Goal: Find specific page/section: Find specific page/section

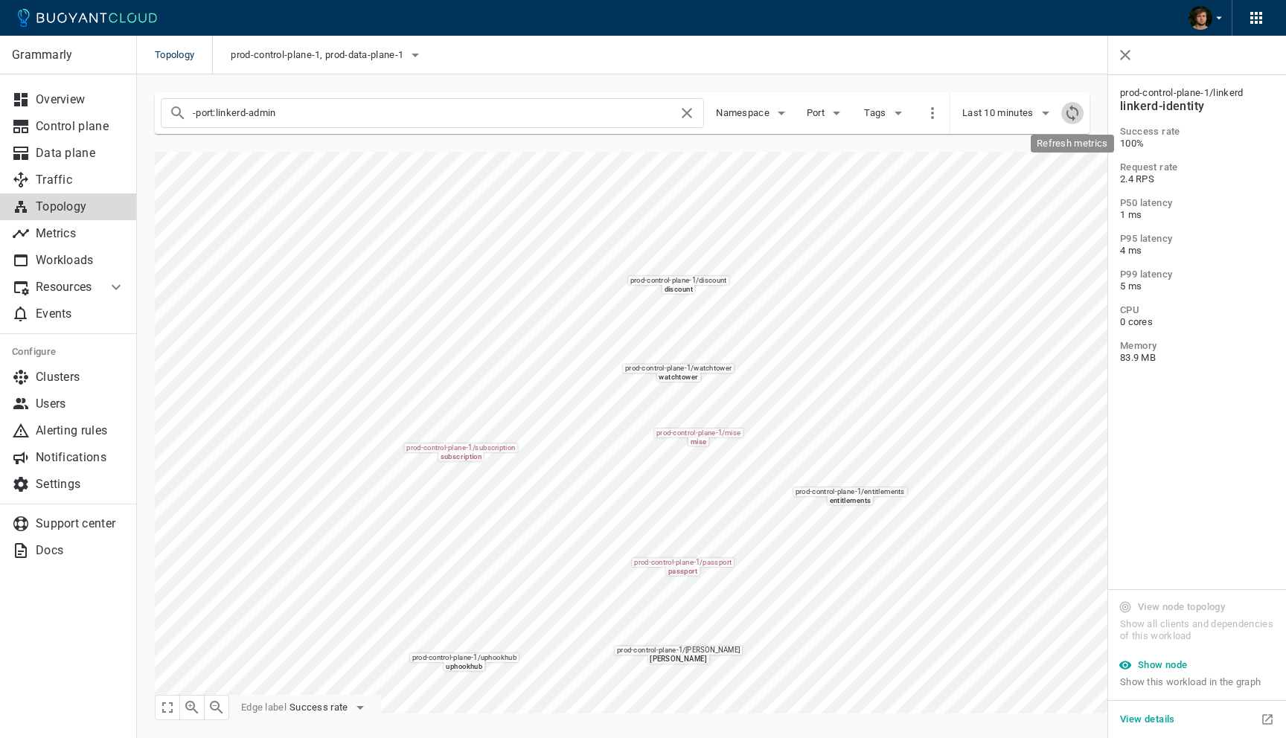
click at [1073, 109] on icon "Refresh metrics" at bounding box center [1073, 113] width 18 height 18
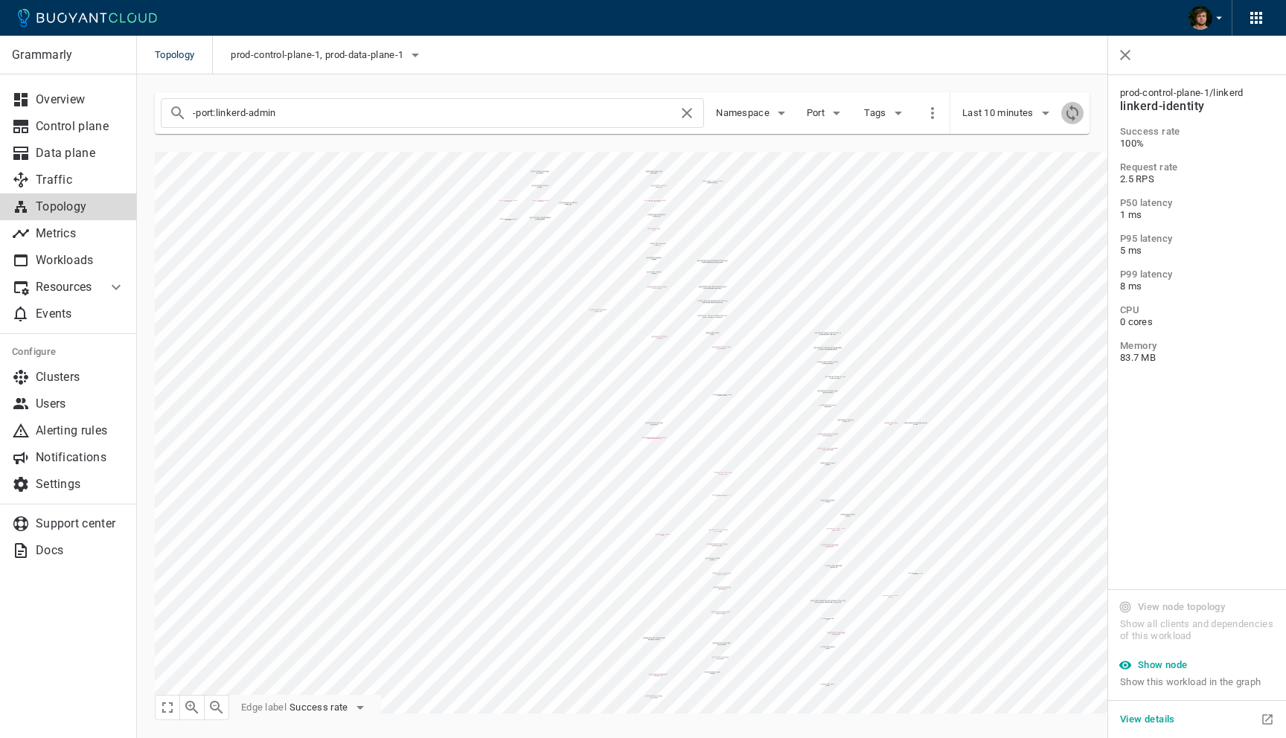
click at [1075, 114] on icon "Refresh metrics" at bounding box center [1073, 113] width 18 height 18
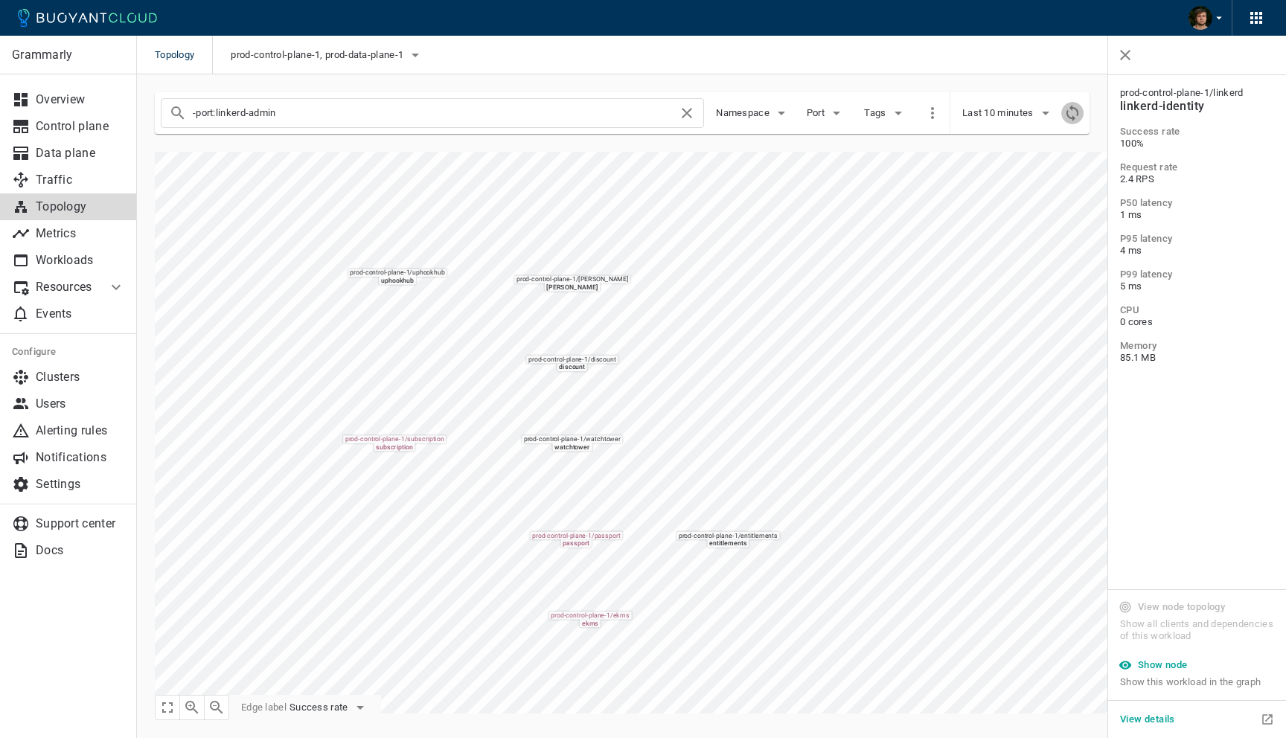
click at [1067, 117] on icon "Refresh metrics" at bounding box center [1073, 113] width 18 height 18
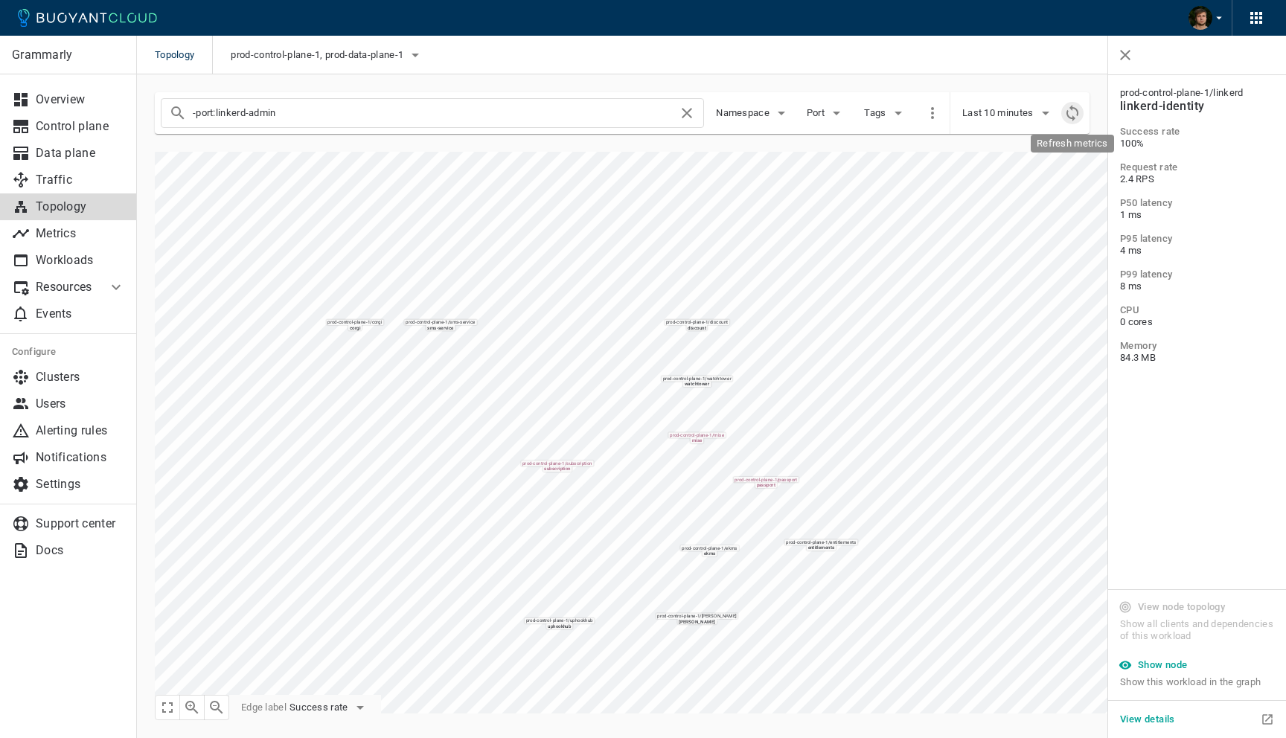
click at [1072, 115] on icon "Refresh metrics" at bounding box center [1073, 113] width 18 height 18
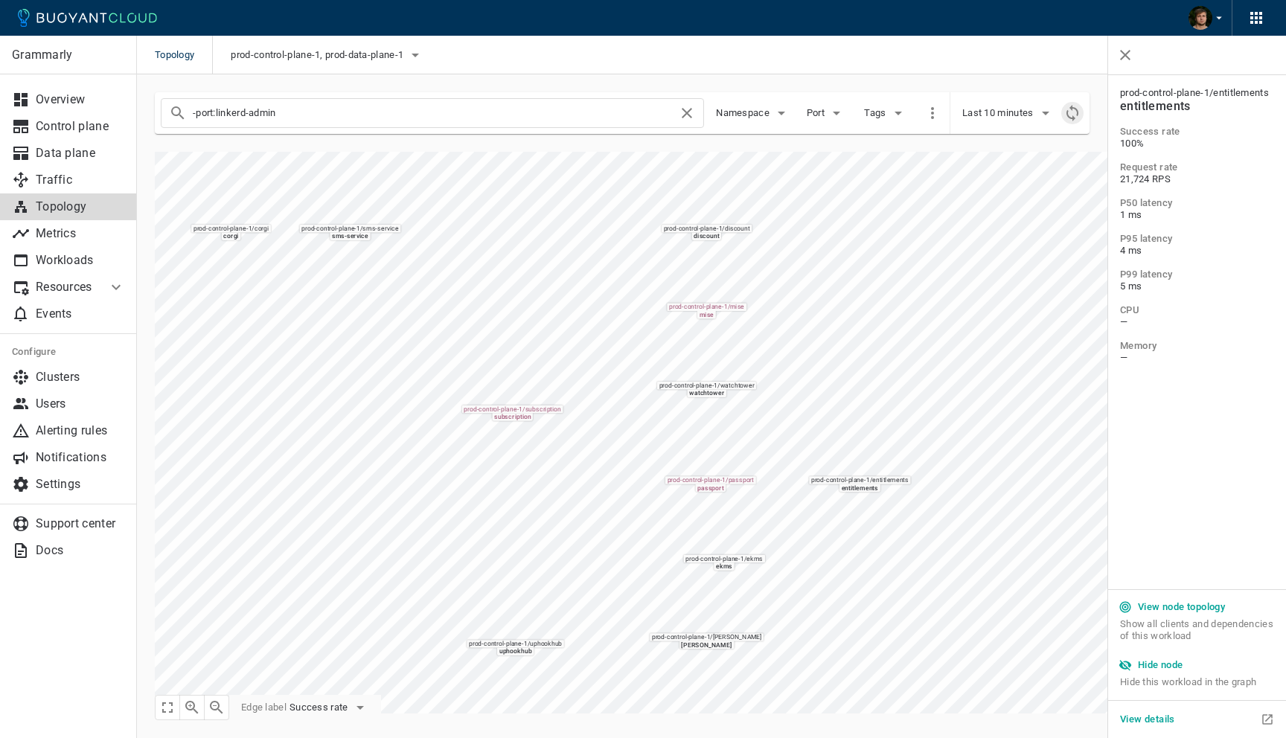
click at [1078, 109] on icon "Refresh metrics" at bounding box center [1073, 113] width 18 height 18
